Goal: Task Accomplishment & Management: Manage account settings

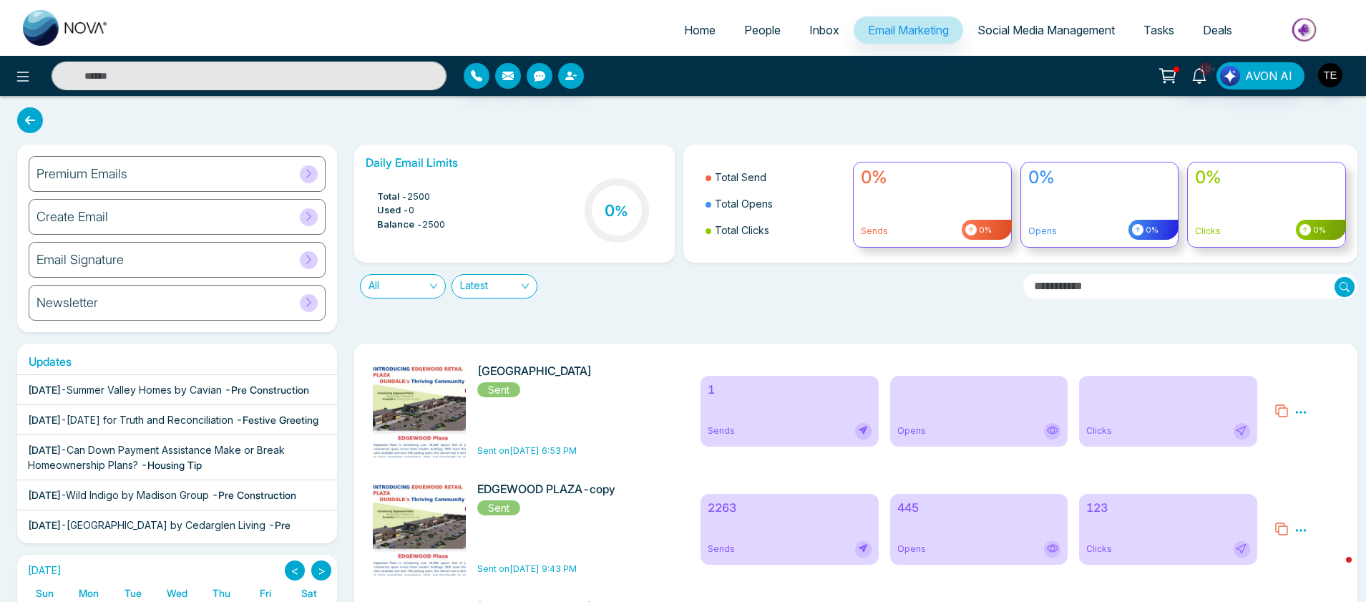
click at [90, 27] on img at bounding box center [66, 28] width 86 height 36
select select "*"
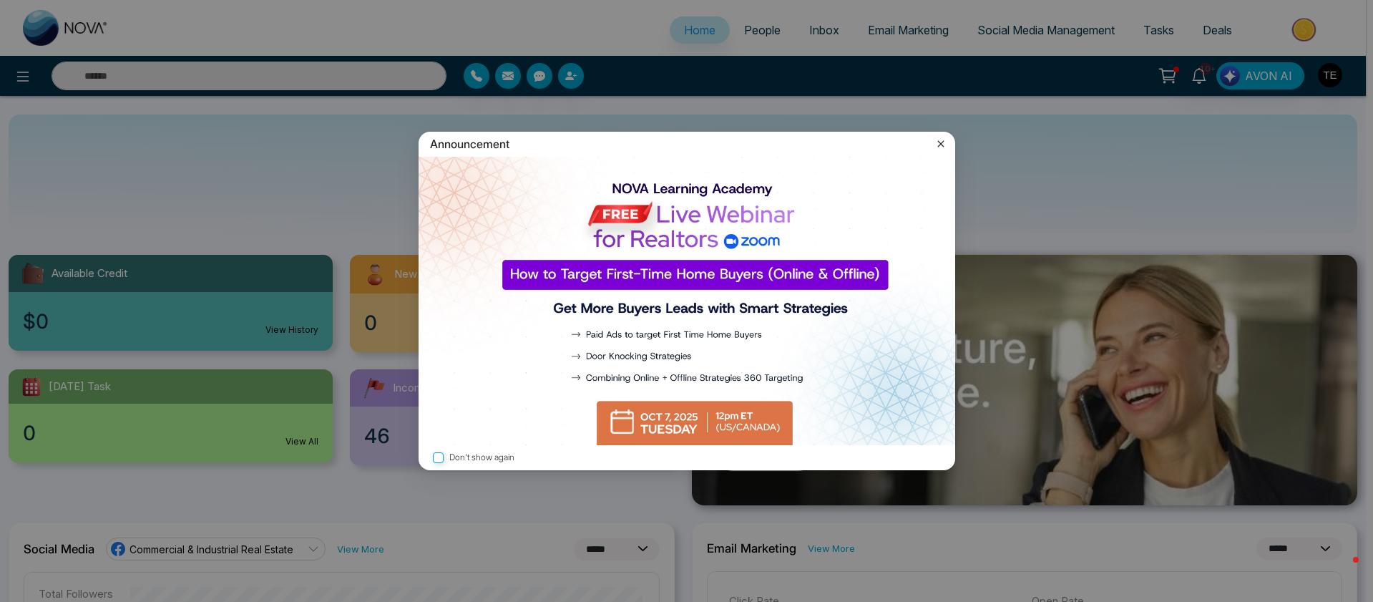
click at [945, 137] on icon at bounding box center [941, 144] width 14 height 14
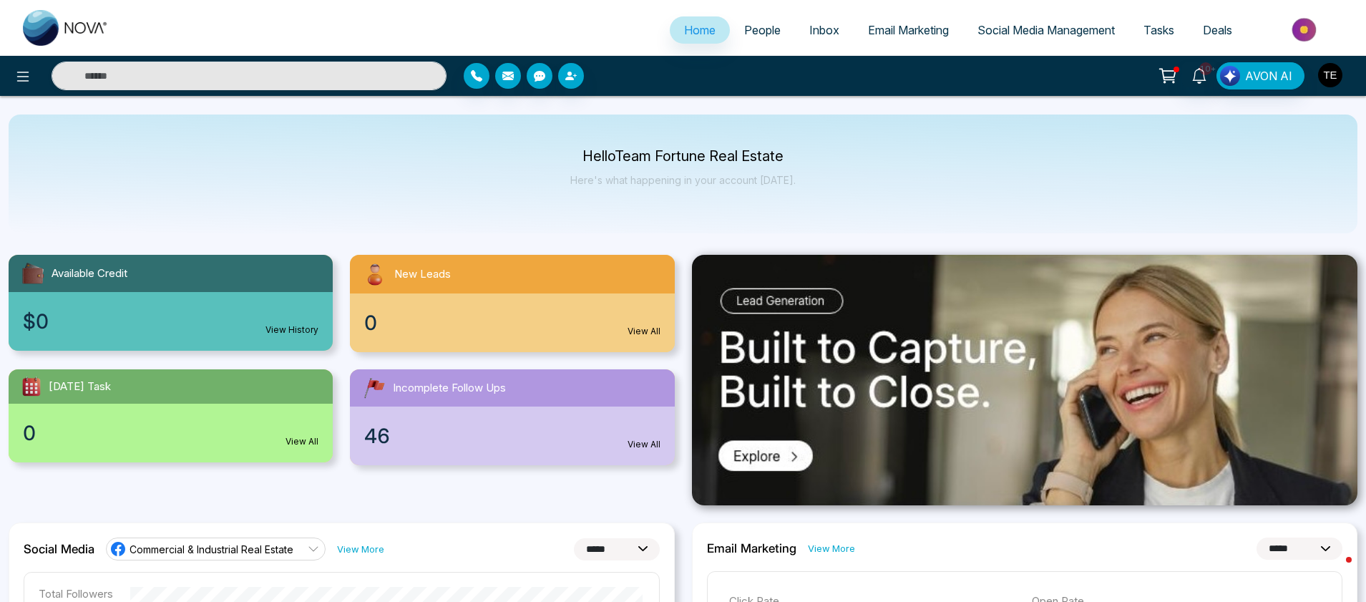
click at [1332, 77] on img "button" at bounding box center [1330, 75] width 24 height 24
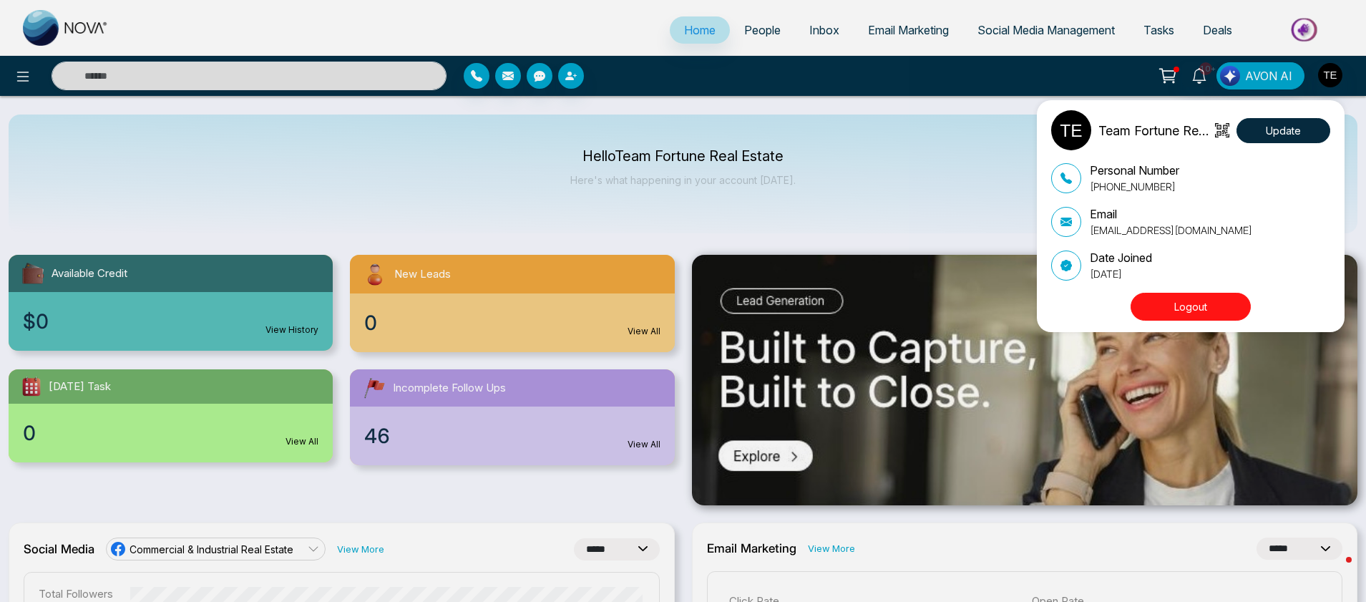
click at [1169, 299] on button "Logout" at bounding box center [1191, 307] width 120 height 28
